Goal: Task Accomplishment & Management: Manage account settings

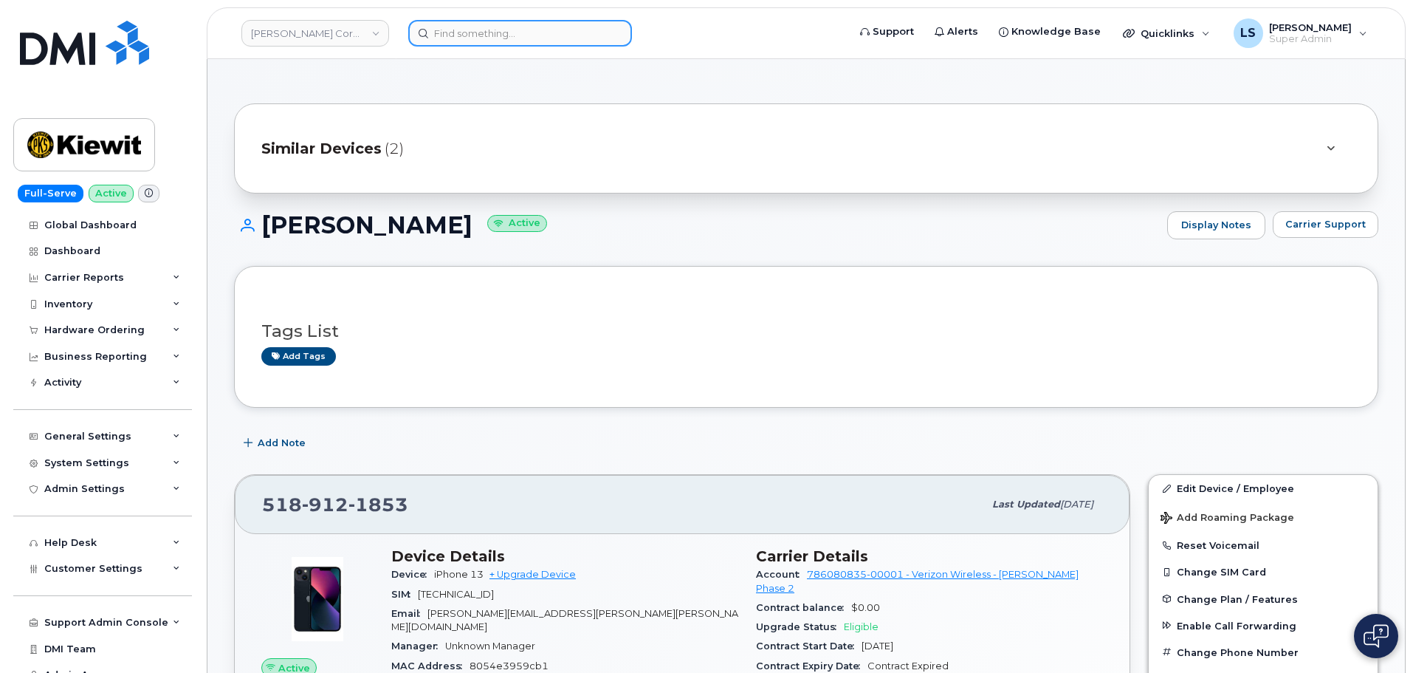
click at [462, 36] on input at bounding box center [520, 33] width 224 height 27
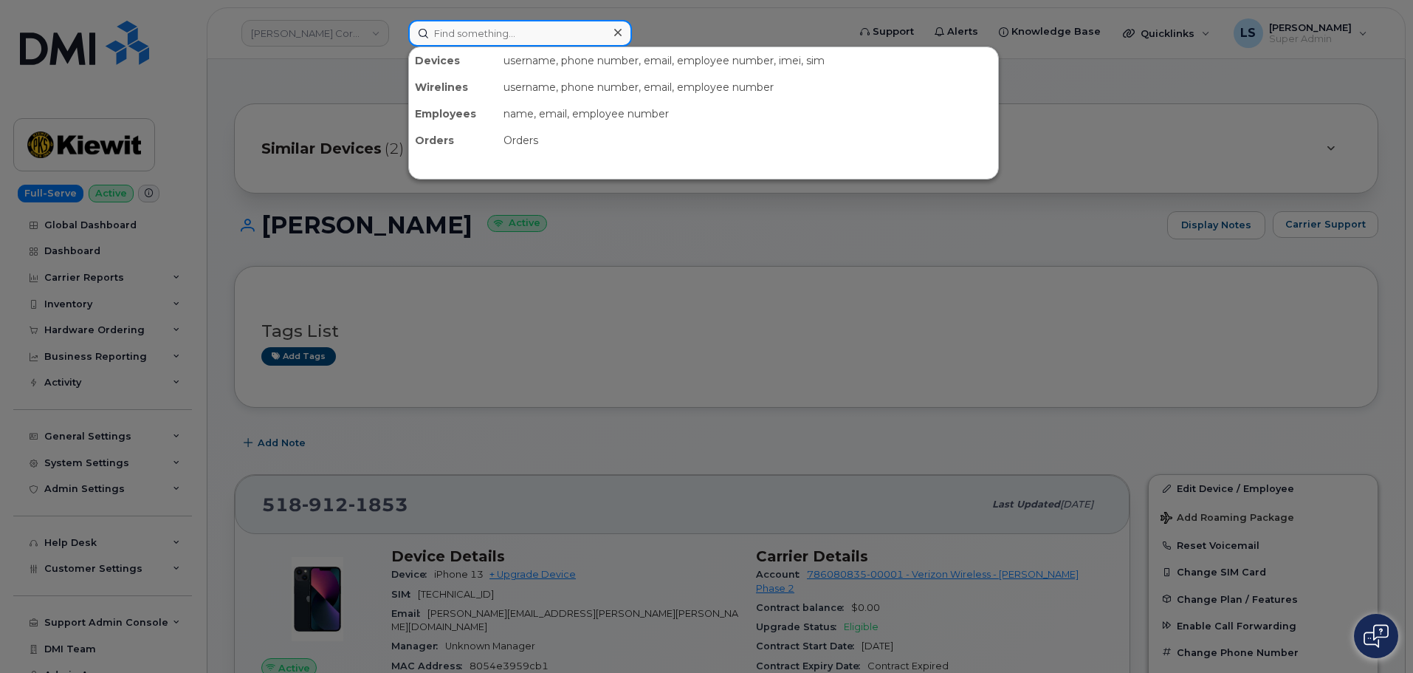
paste input "[PHONE_NUMBER]"
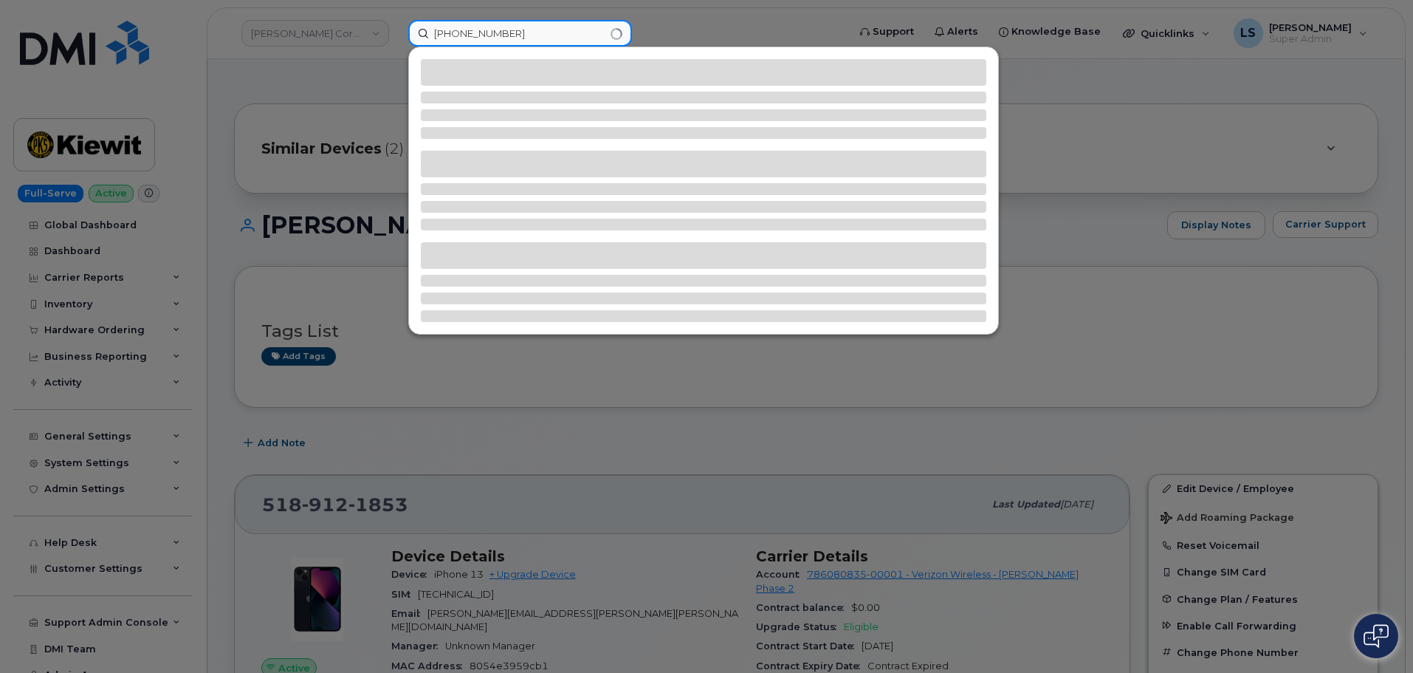
type input "[PHONE_NUMBER]"
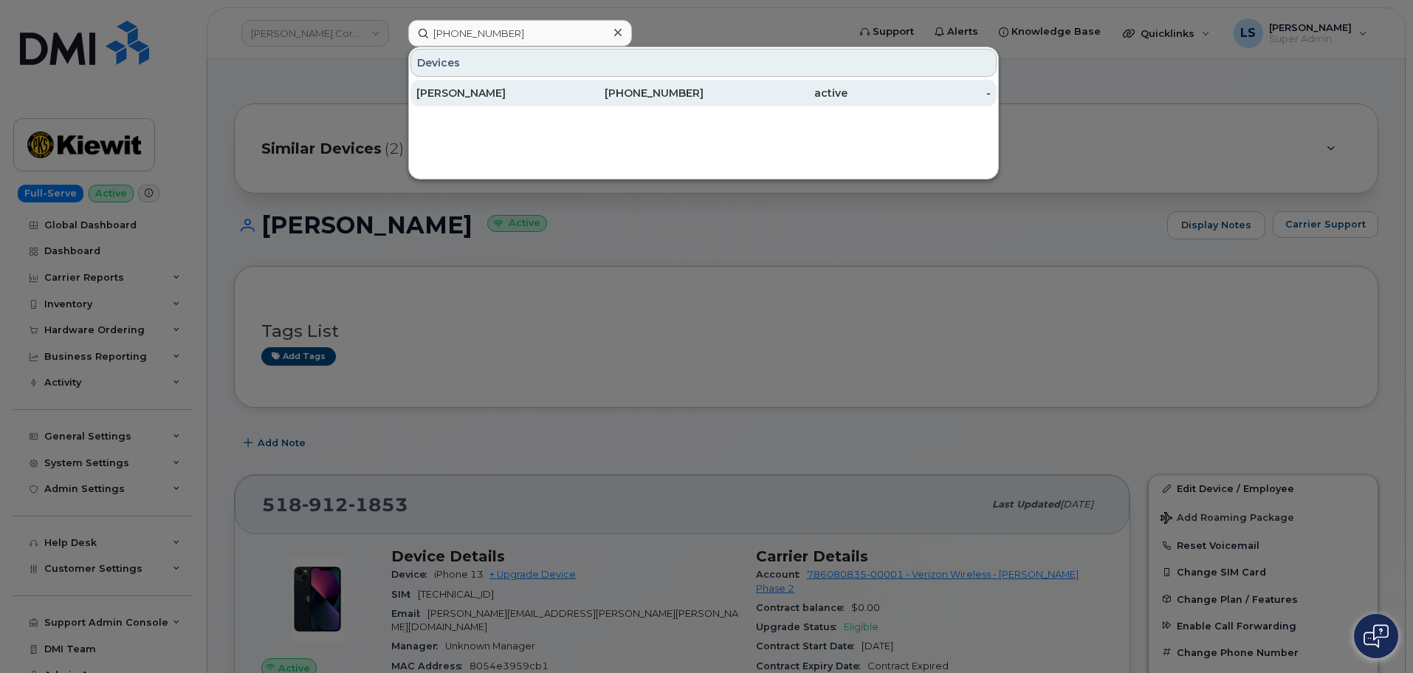
click at [482, 90] on div "[PERSON_NAME]" at bounding box center [488, 93] width 144 height 15
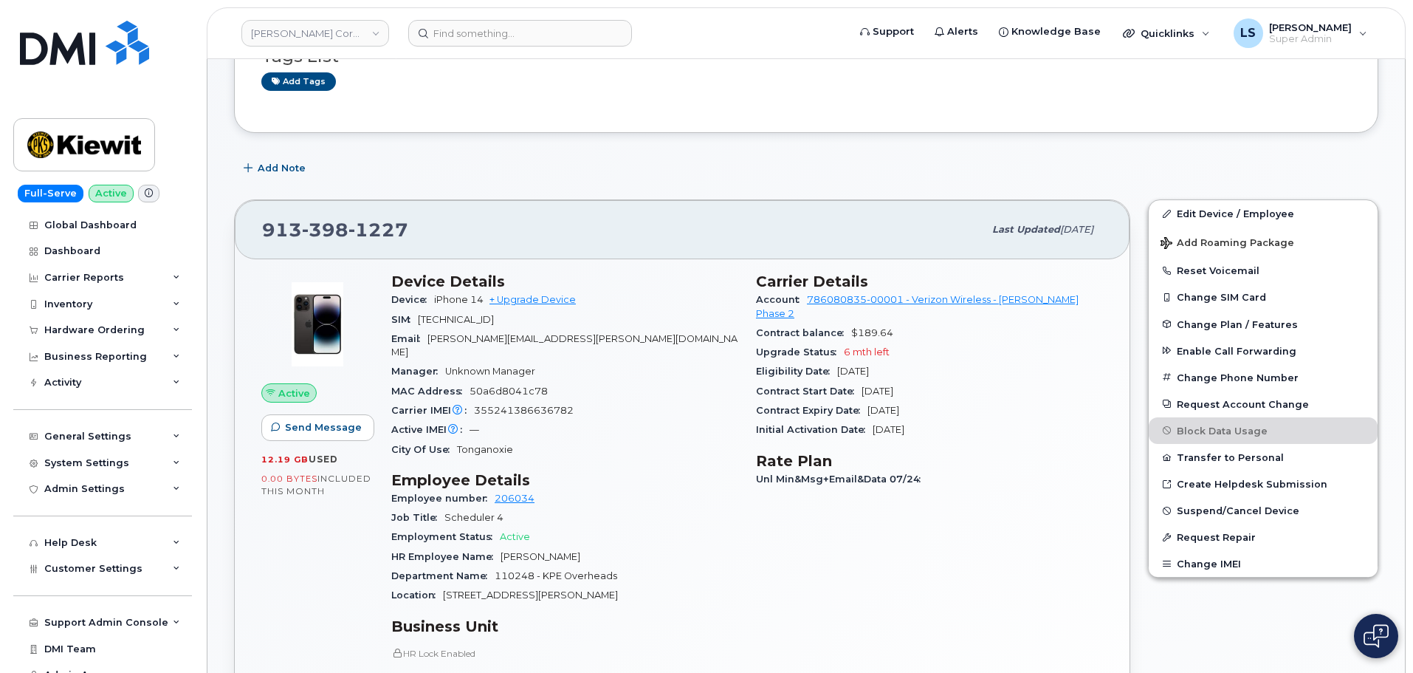
scroll to position [148, 0]
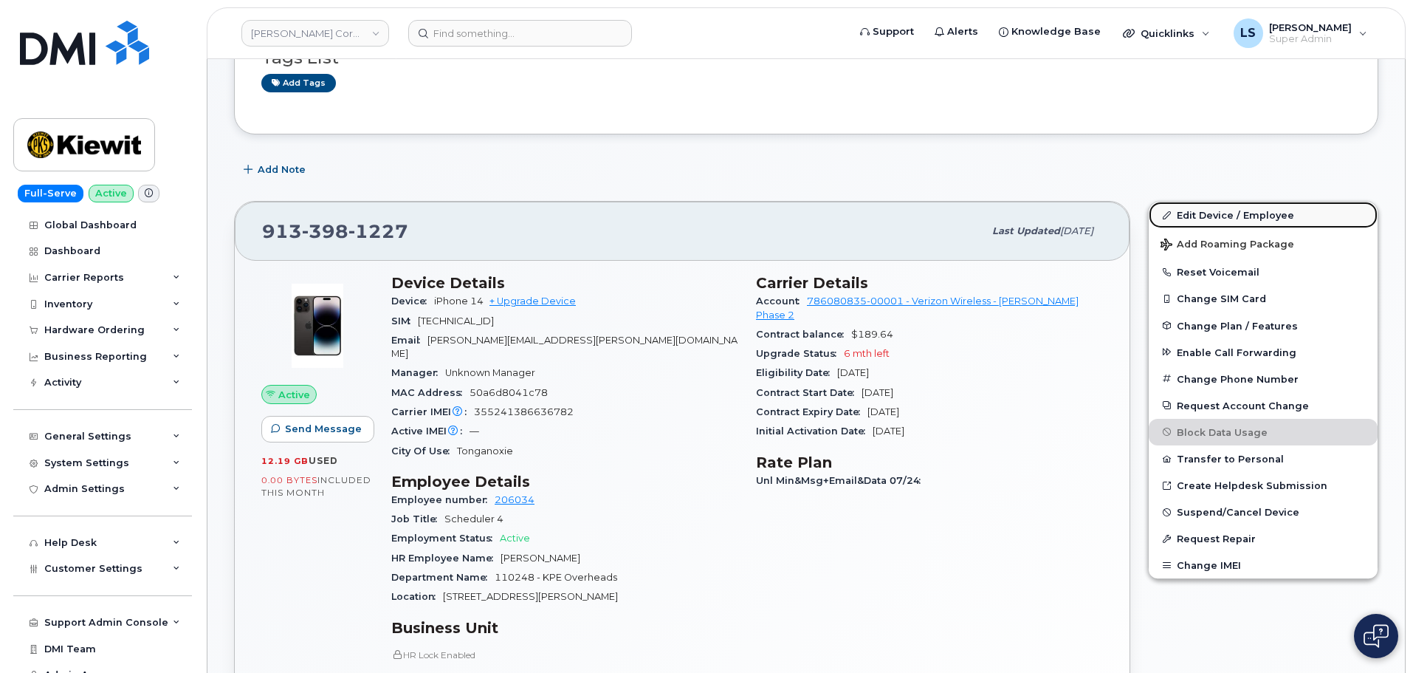
click at [1158, 218] on link "Edit Device / Employee" at bounding box center [1263, 215] width 229 height 27
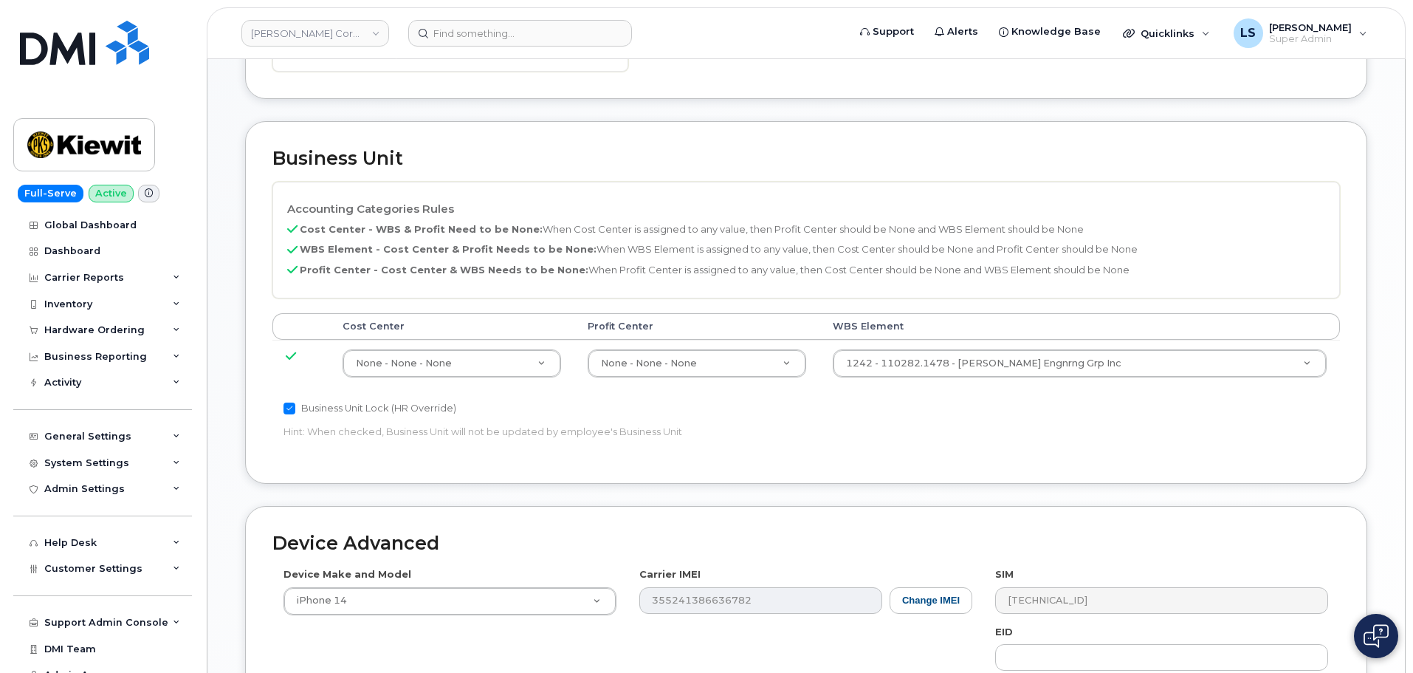
scroll to position [664, 0]
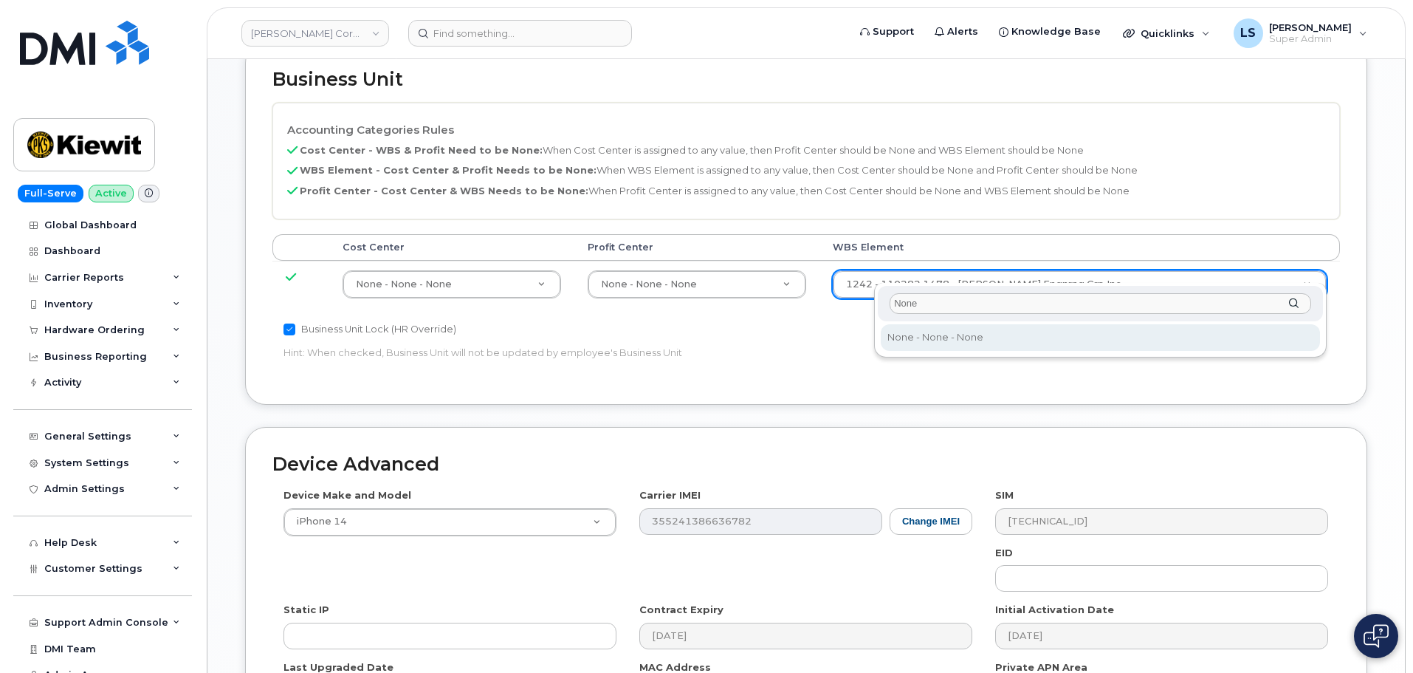
type input "None"
type input "29699477"
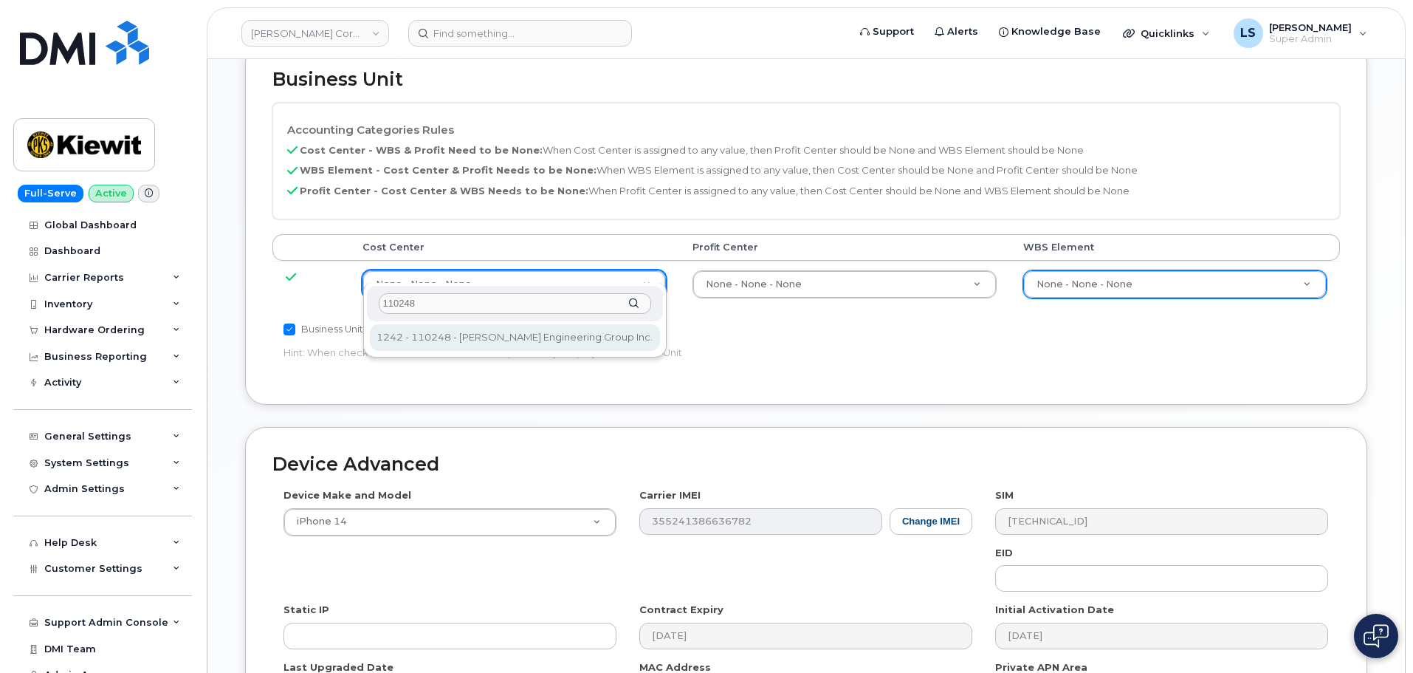
type input "110248"
type input "30564093"
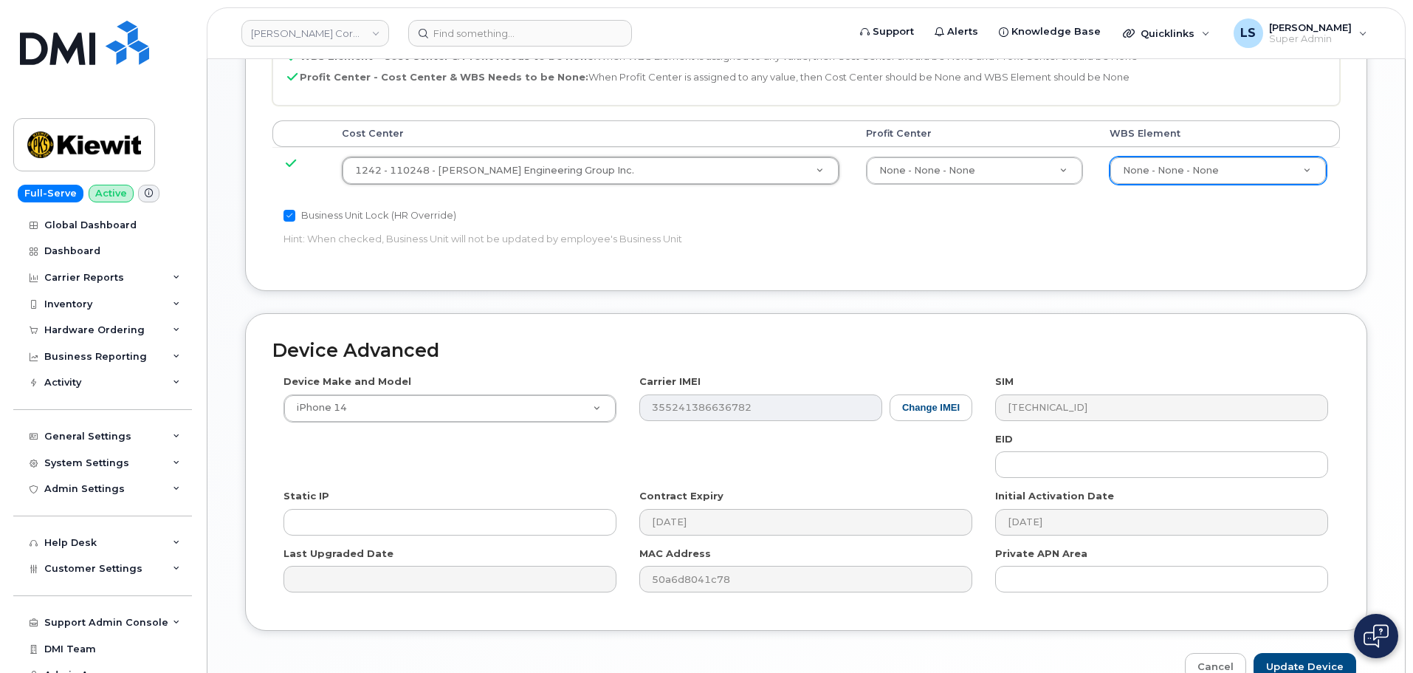
scroll to position [845, 0]
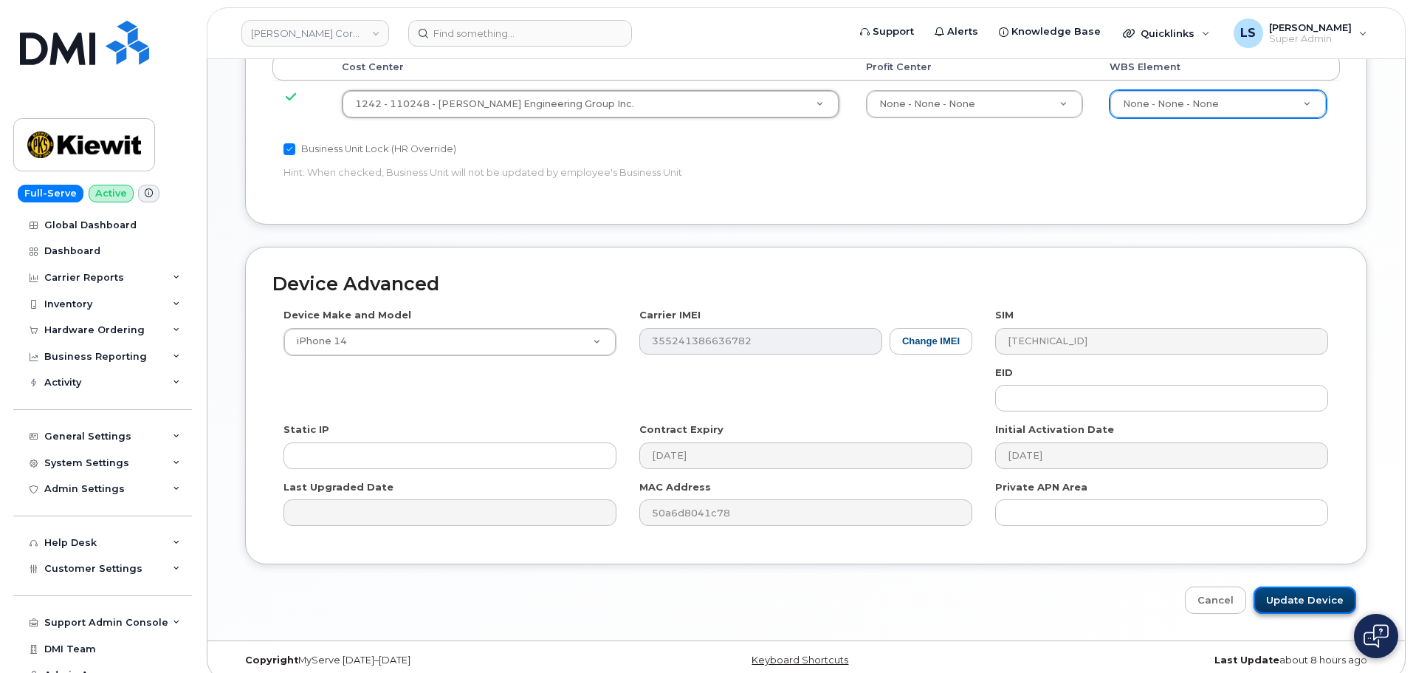
click at [1281, 589] on input "Update Device" at bounding box center [1305, 599] width 103 height 27
type input "Saving..."
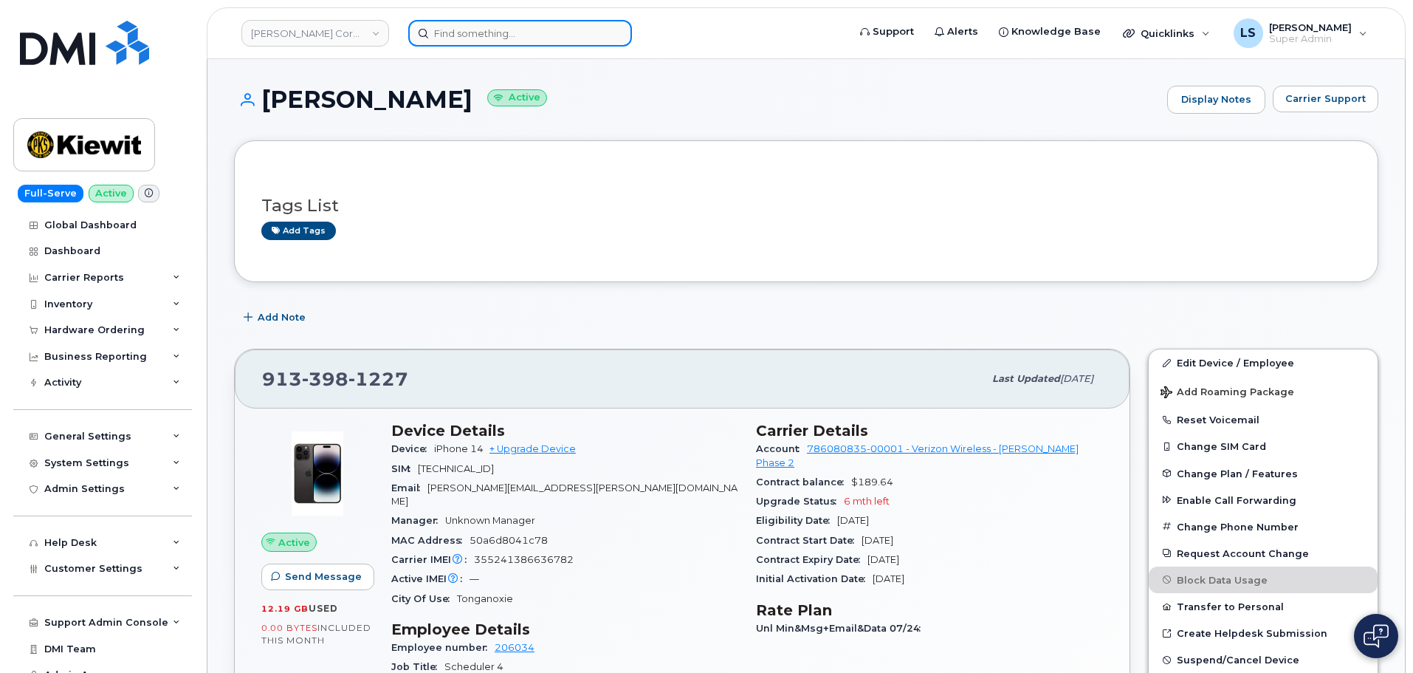
click at [477, 29] on input at bounding box center [520, 33] width 224 height 27
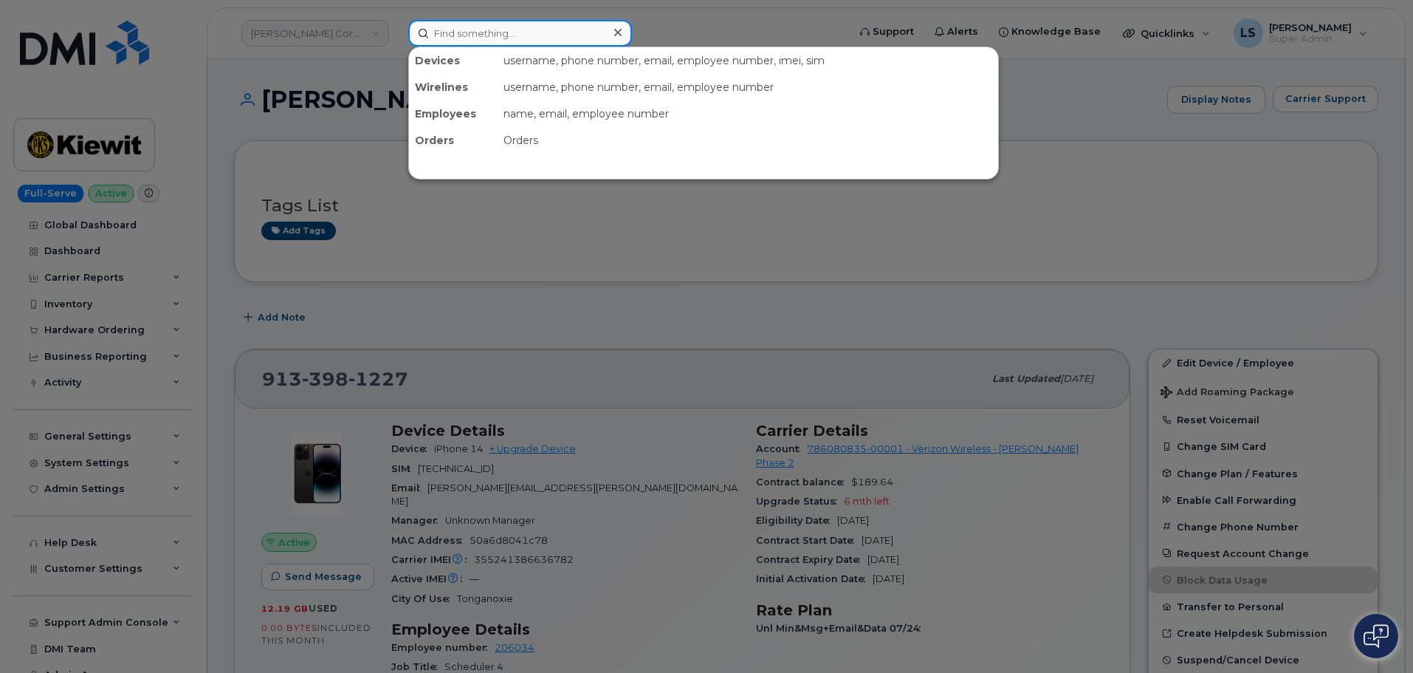
paste input "4802500971"
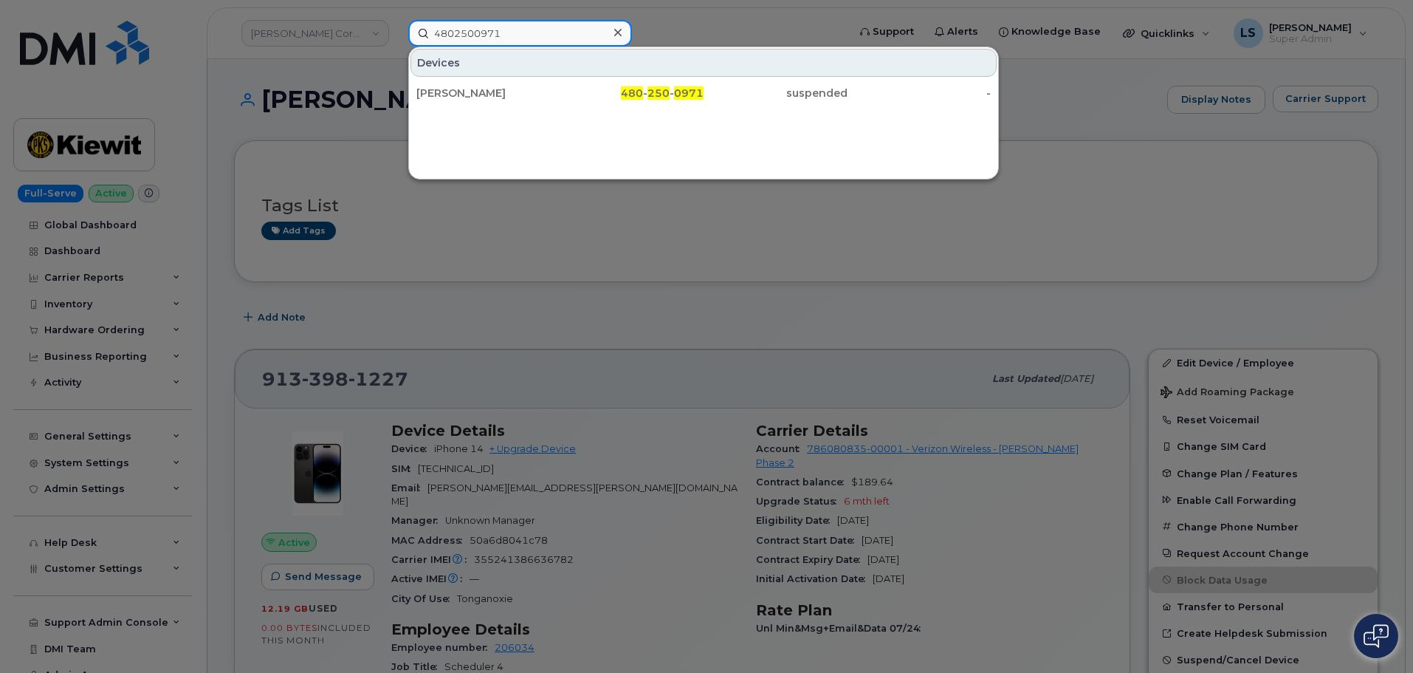
type input "4802500971"
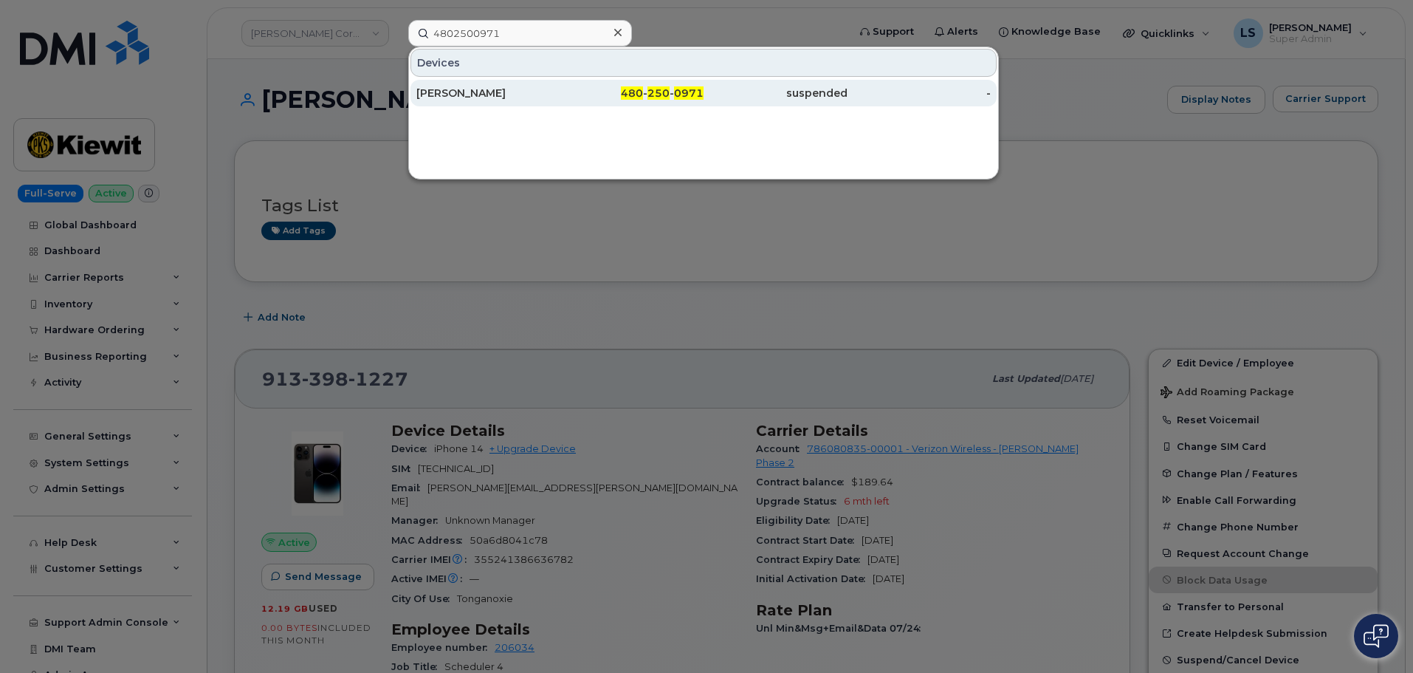
click at [560, 102] on div "[PERSON_NAME]" at bounding box center [632, 93] width 144 height 27
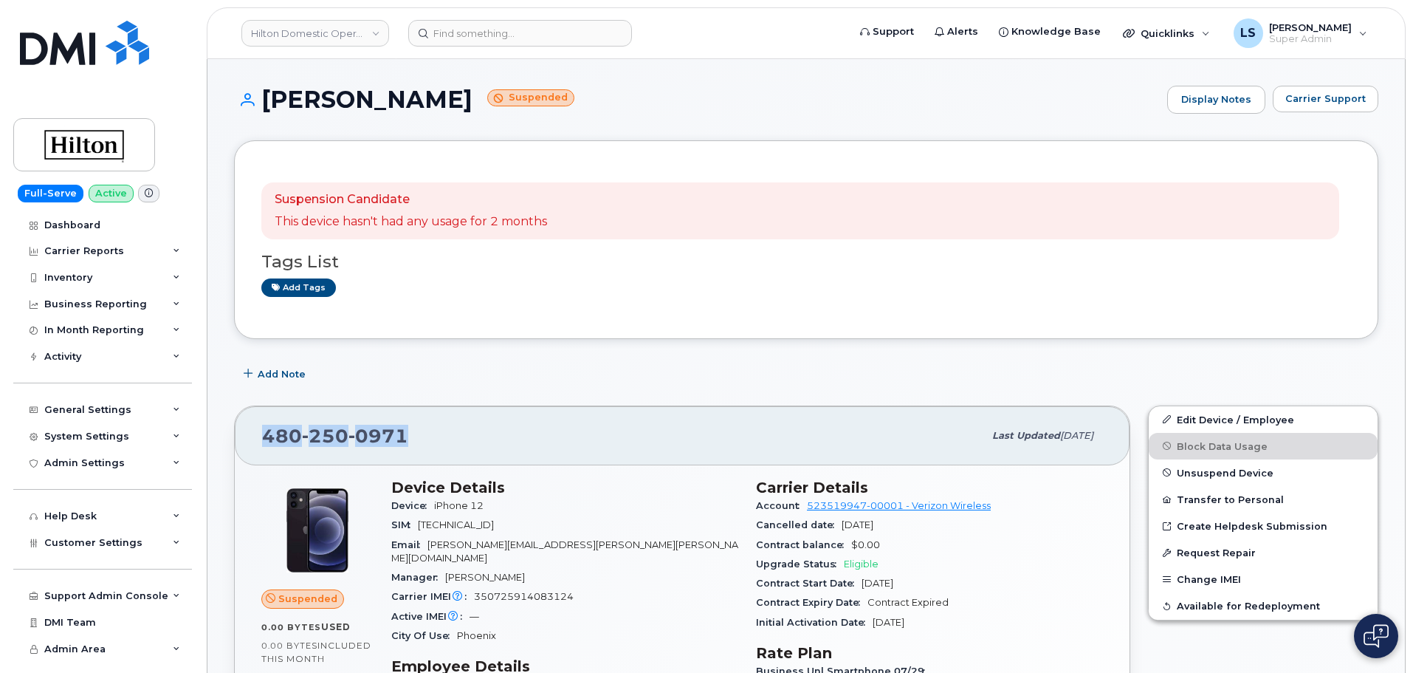
drag, startPoint x: 403, startPoint y: 428, endPoint x: 226, endPoint y: 427, distance: 177.2
click at [226, 427] on div "480 250 0971 Last updated Aug 07, 2025 Suspended 0.00 Bytes  used 0.00 Bytes  i…" at bounding box center [682, 671] width 914 height 551
copy span "480 250 0971"
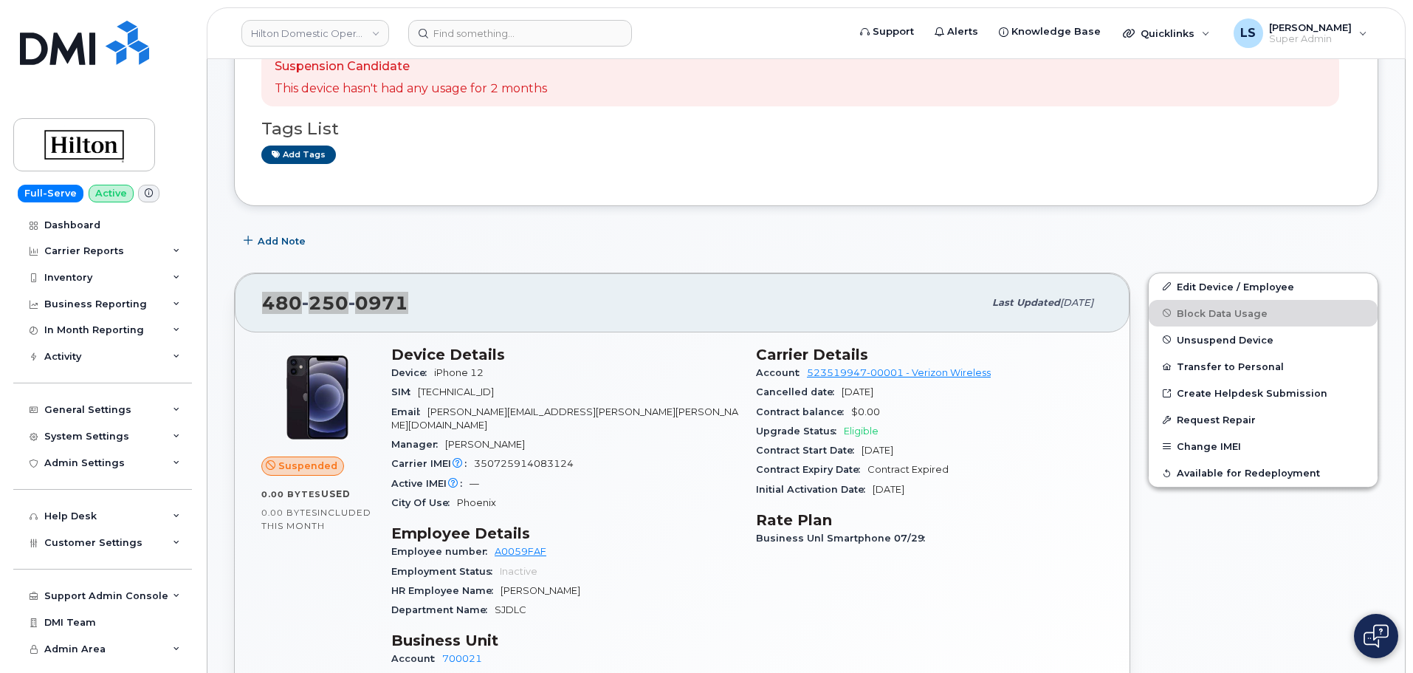
scroll to position [295, 0]
